Goal: Transaction & Acquisition: Purchase product/service

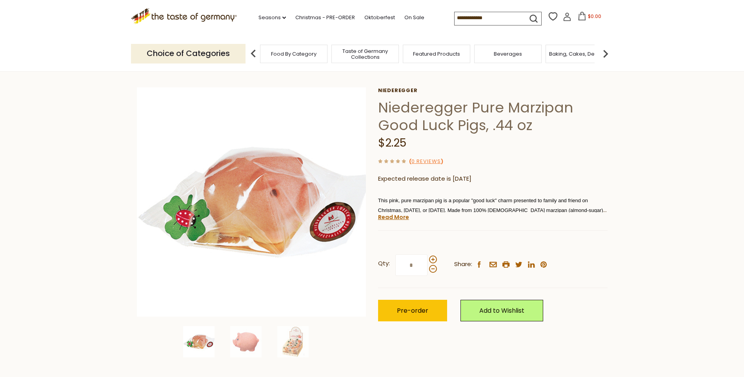
scroll to position [39, 0]
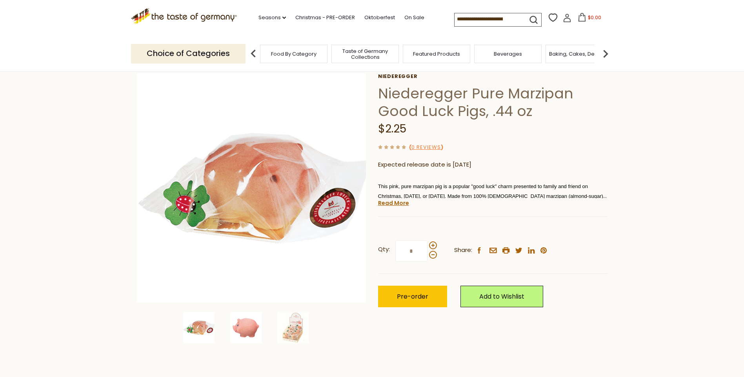
click at [247, 327] on img at bounding box center [245, 327] width 31 height 31
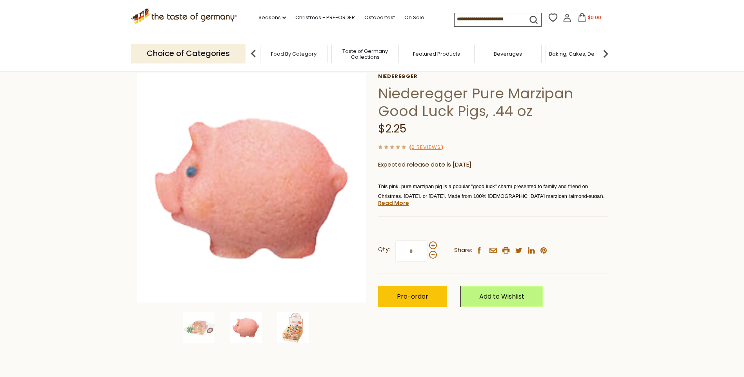
click at [295, 331] on img at bounding box center [292, 327] width 31 height 31
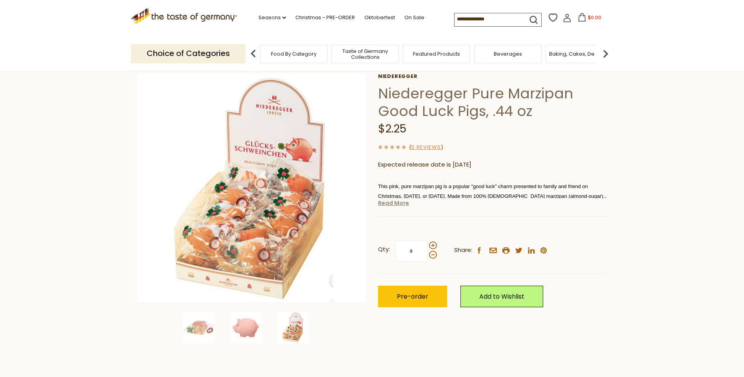
click at [384, 204] on link "Read More" at bounding box center [393, 203] width 31 height 8
